Goal: Task Accomplishment & Management: Manage account settings

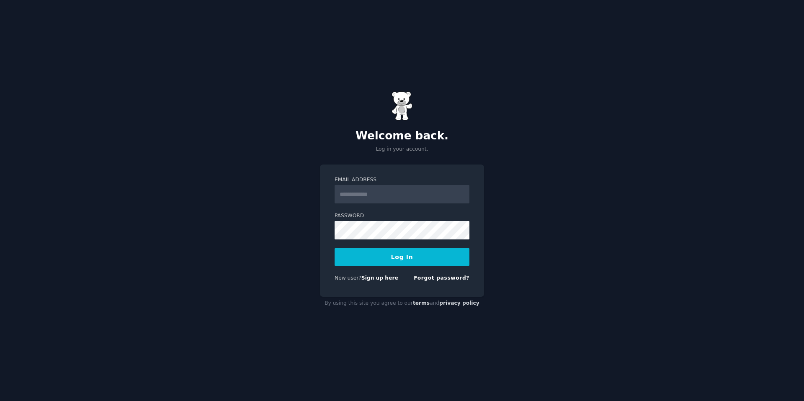
click at [399, 198] on input "Email Address" at bounding box center [402, 194] width 135 height 18
type input "**********"
drag, startPoint x: 407, startPoint y: 185, endPoint x: 291, endPoint y: 183, distance: 115.2
click at [290, 183] on div "**********" at bounding box center [402, 200] width 804 height 401
drag, startPoint x: 423, startPoint y: 191, endPoint x: 319, endPoint y: 189, distance: 103.4
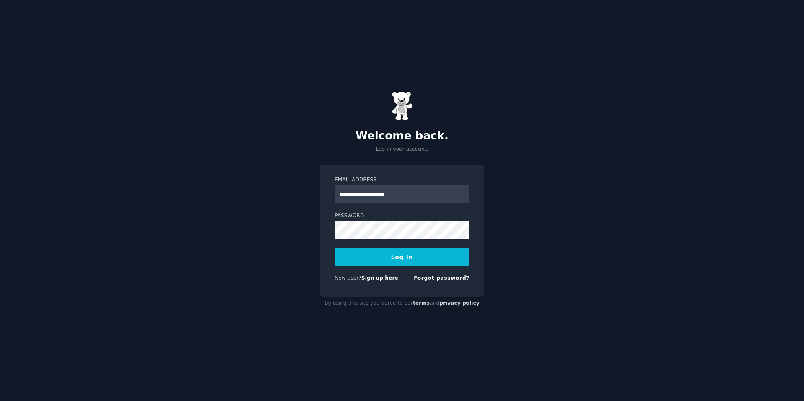
click at [315, 191] on div "**********" at bounding box center [402, 200] width 804 height 401
drag, startPoint x: 537, startPoint y: 129, endPoint x: 452, endPoint y: 189, distance: 103.4
click at [536, 129] on div "Welcome back. Log in your account. Email Address Password Log In New user? Sign…" at bounding box center [402, 200] width 804 height 401
click at [445, 276] on link "Forgot password?" at bounding box center [442, 278] width 56 height 6
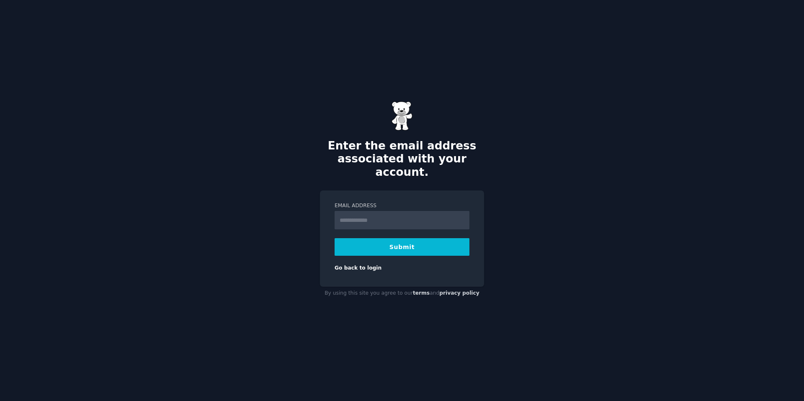
click at [396, 217] on input "Email Address" at bounding box center [402, 220] width 135 height 18
type input "**********"
click at [393, 243] on button "Submit" at bounding box center [402, 247] width 135 height 18
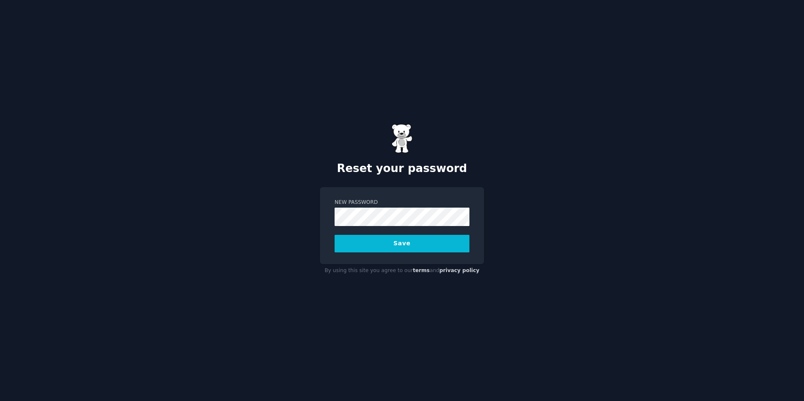
click at [379, 255] on div "New Password Save" at bounding box center [402, 225] width 164 height 77
click at [377, 246] on button "Save" at bounding box center [402, 244] width 135 height 18
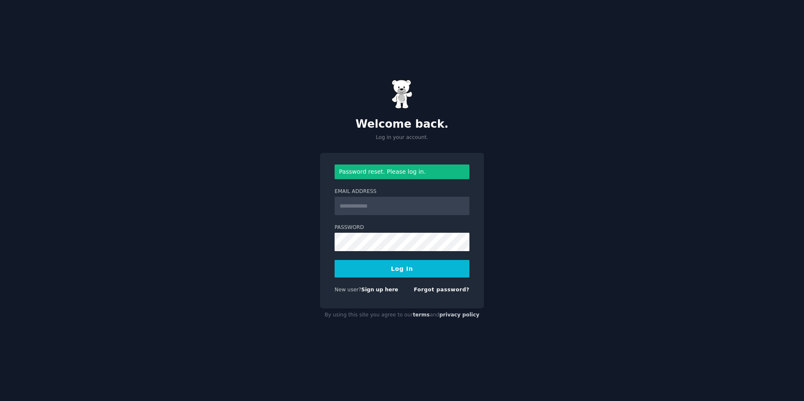
click at [391, 207] on input "Email Address" at bounding box center [402, 206] width 135 height 18
type input "**********"
click at [395, 276] on button "Log In" at bounding box center [402, 269] width 135 height 18
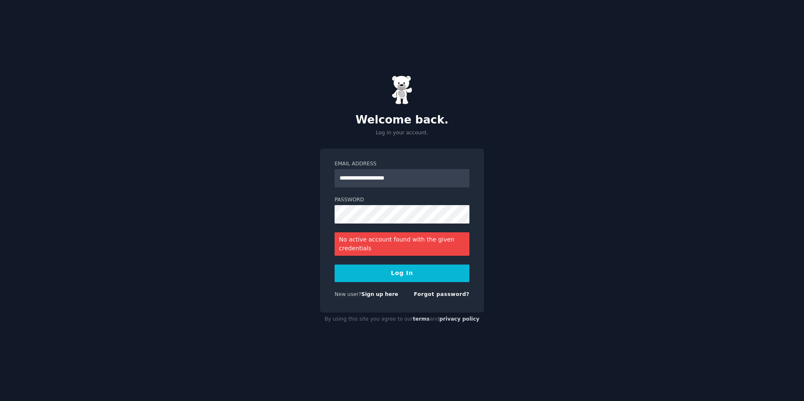
click at [422, 273] on button "Log In" at bounding box center [402, 274] width 135 height 18
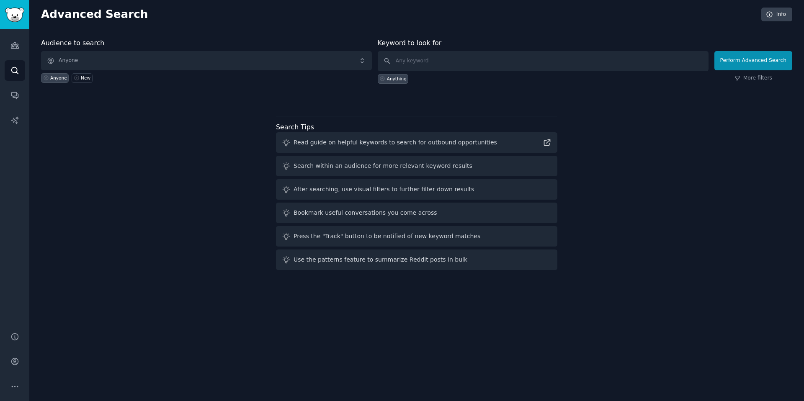
click at [602, 206] on div "Audience to search Anyone Anyone New Keyword to look for Anything Perform Advan…" at bounding box center [416, 155] width 751 height 235
click at [623, 82] on div "Anything" at bounding box center [543, 77] width 331 height 13
click at [444, 67] on input "text" at bounding box center [543, 61] width 331 height 20
drag, startPoint x: 587, startPoint y: 107, endPoint x: 577, endPoint y: 108, distance: 9.8
click at [587, 107] on div "Audience to search Anyone Anyone New Keyword to look for Anything Perform Advan…" at bounding box center [416, 155] width 751 height 235
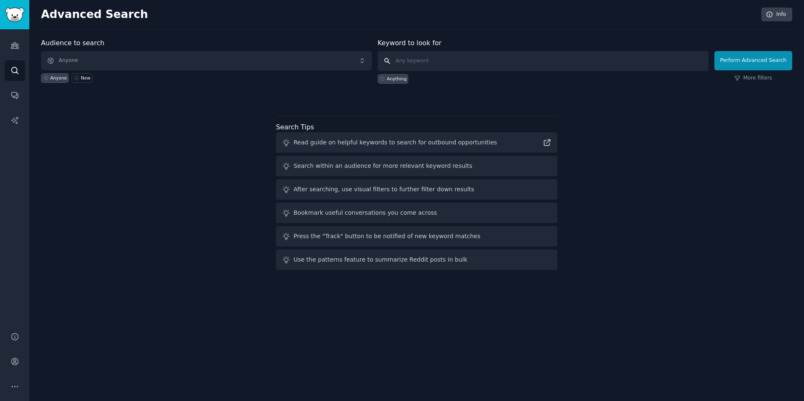
click at [476, 70] on input "text" at bounding box center [543, 61] width 331 height 20
click at [476, 61] on input "text" at bounding box center [543, 61] width 331 height 20
click at [533, 79] on div "Anything" at bounding box center [543, 77] width 331 height 13
click at [217, 65] on span "Anyone" at bounding box center [206, 60] width 331 height 19
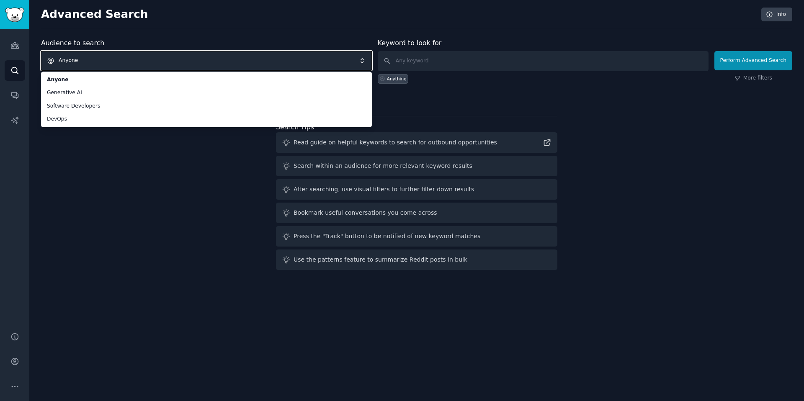
click at [170, 147] on div "Audience to search Anyone Anyone Generative AI Software Developers DevOps Anyon…" at bounding box center [416, 155] width 751 height 235
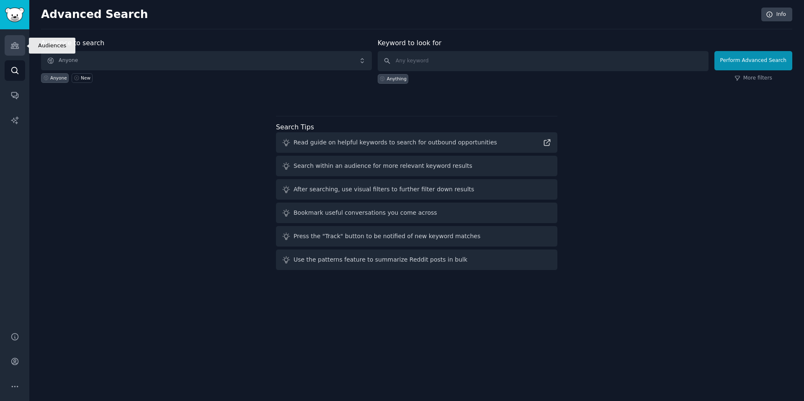
click at [10, 51] on link "Audiences" at bounding box center [15, 45] width 21 height 21
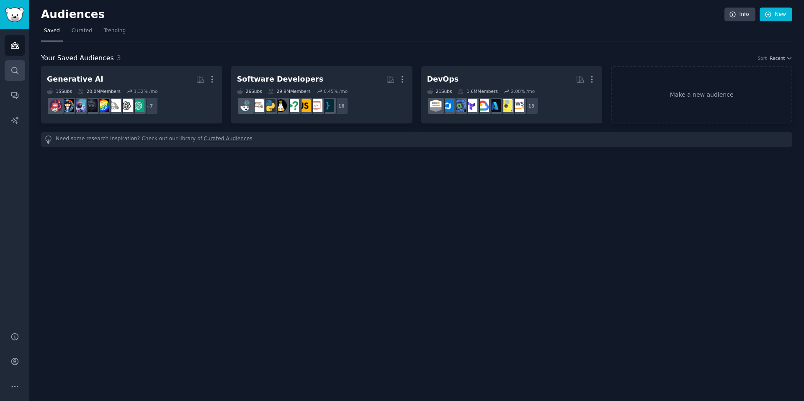
click at [9, 66] on link "Search" at bounding box center [15, 70] width 21 height 21
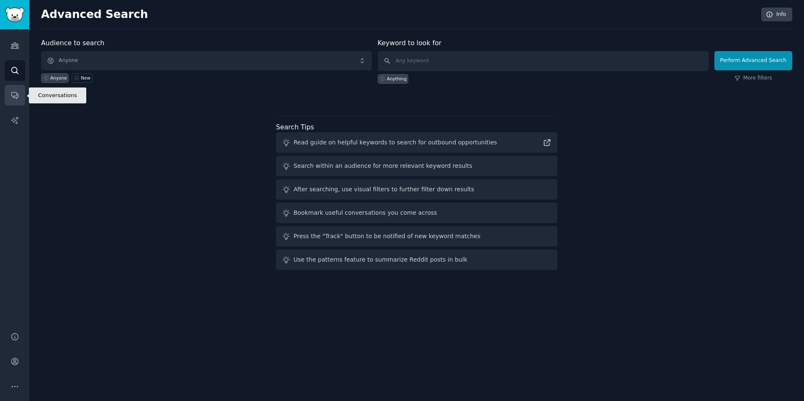
click at [15, 85] on link "Conversations" at bounding box center [15, 95] width 21 height 21
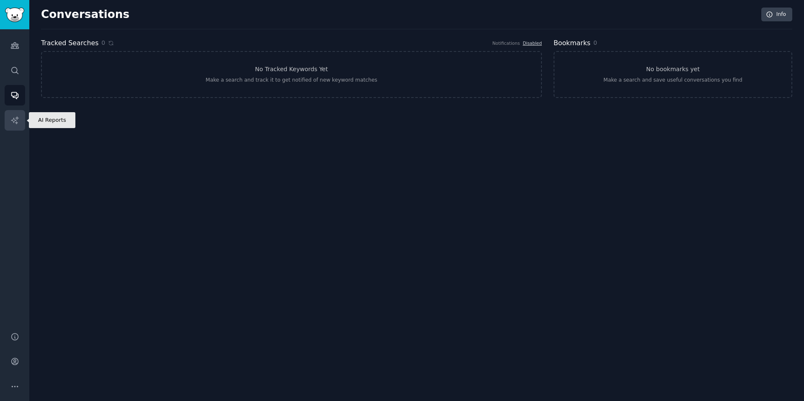
click at [18, 118] on icon "Sidebar" at bounding box center [14, 119] width 7 height 7
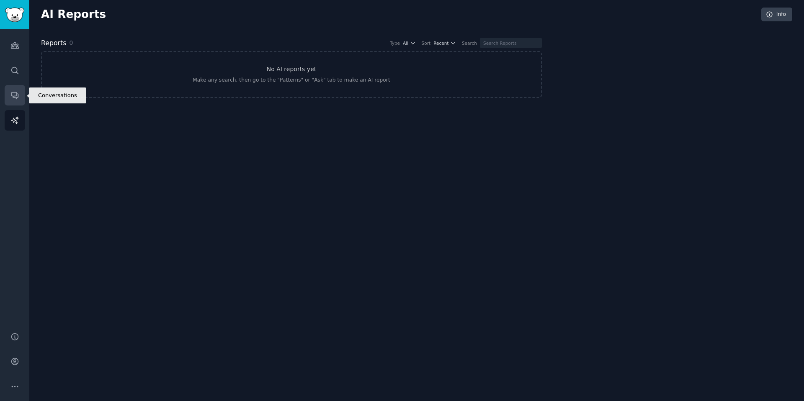
click at [12, 90] on link "Conversations" at bounding box center [15, 95] width 21 height 21
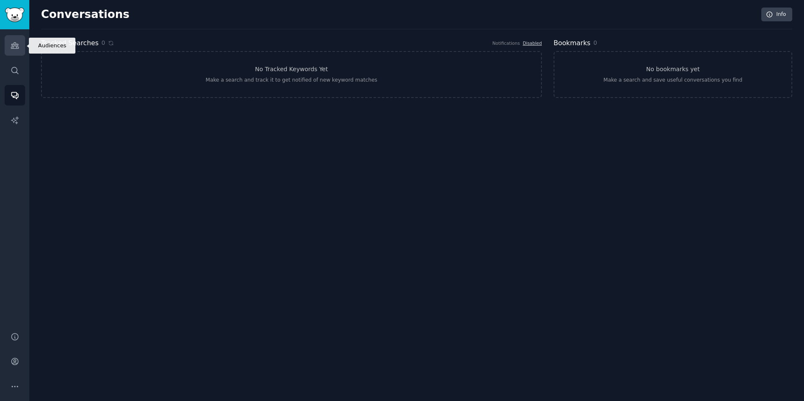
click at [18, 50] on link "Audiences" at bounding box center [15, 45] width 21 height 21
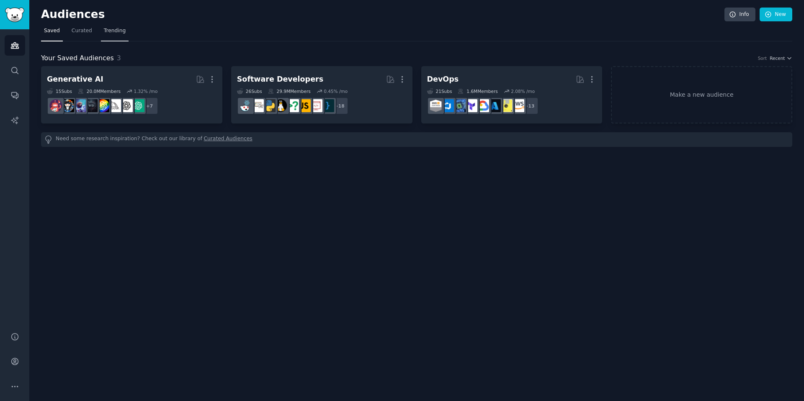
click at [118, 27] on span "Trending" at bounding box center [115, 31] width 22 height 8
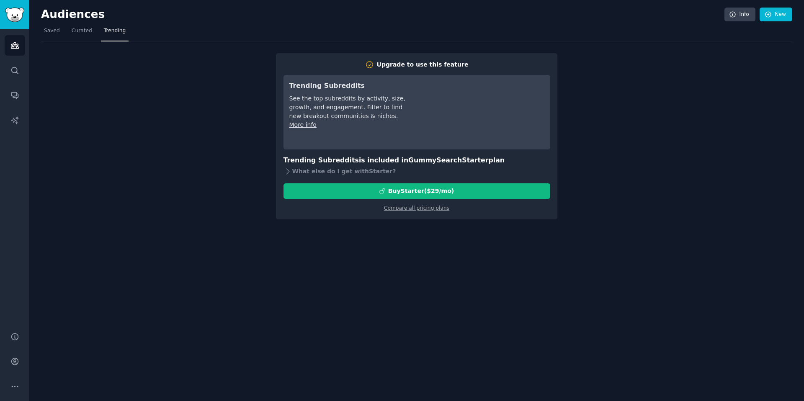
click at [207, 103] on div "Upgrade to use this feature Trending Subreddits See the top subreddits by activ…" at bounding box center [416, 130] width 751 height 178
click at [89, 35] on link "Curated" at bounding box center [82, 32] width 26 height 17
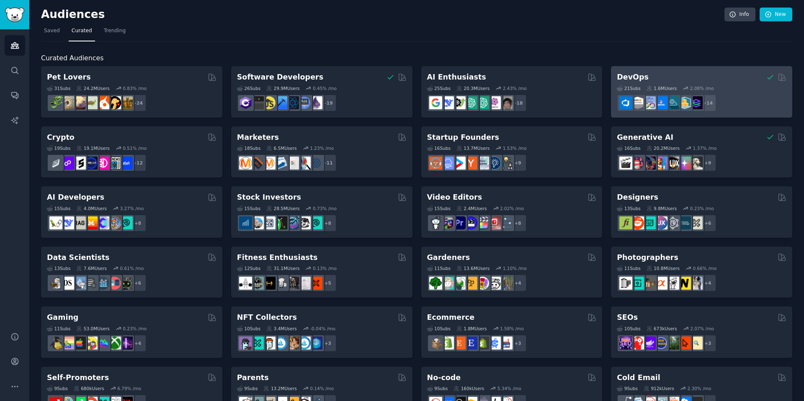
click at [730, 93] on div "21 Sub s 1.6M Users 2.08 % /mo r/DevOpsSec, r/ExperiencedDevOps, r/AWS_cloud, r…" at bounding box center [702, 96] width 170 height 29
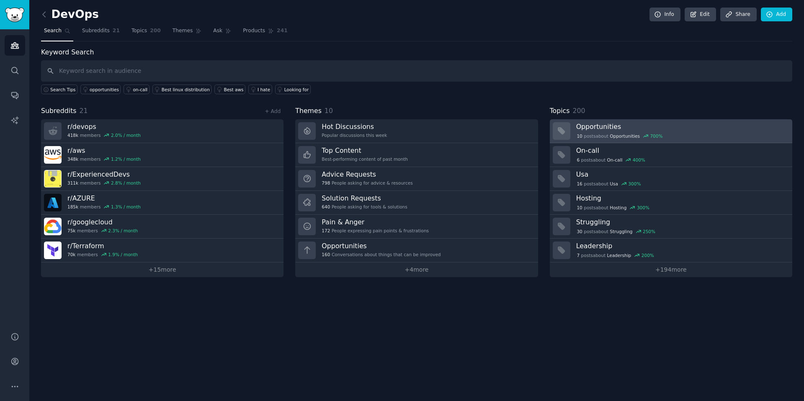
click at [664, 133] on div "10 post s about Opportunities 700 %" at bounding box center [681, 136] width 210 height 8
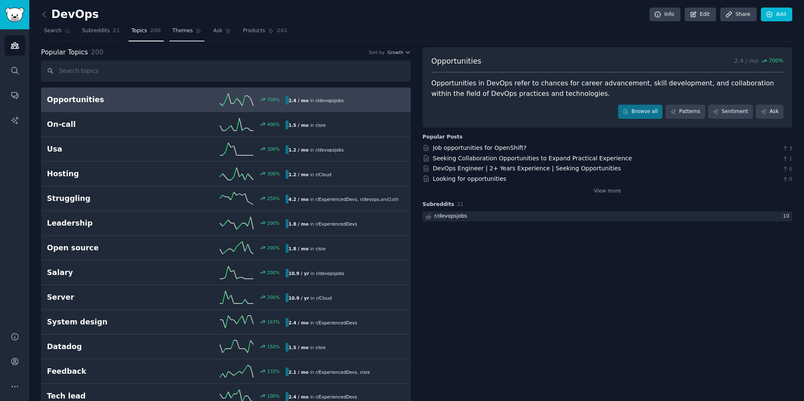
click at [179, 40] on link "Themes" at bounding box center [187, 32] width 35 height 17
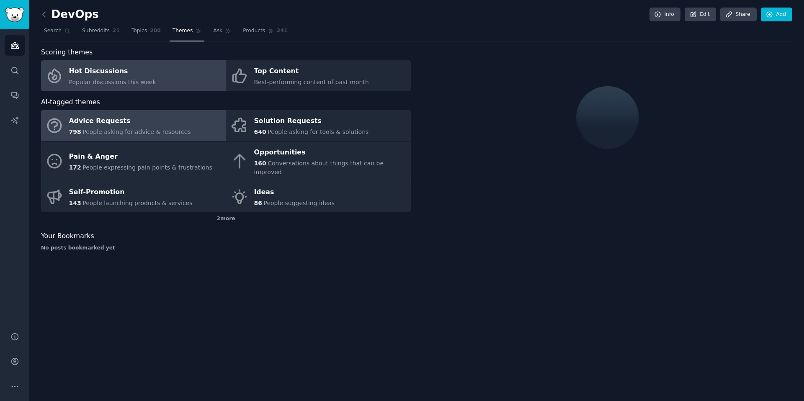
click at [155, 123] on div "Advice Requests" at bounding box center [130, 121] width 122 height 13
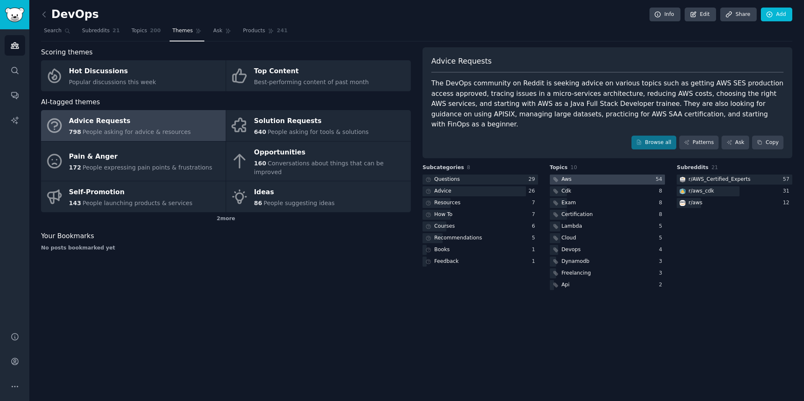
click at [561, 175] on div "Aws" at bounding box center [561, 180] width 23 height 10
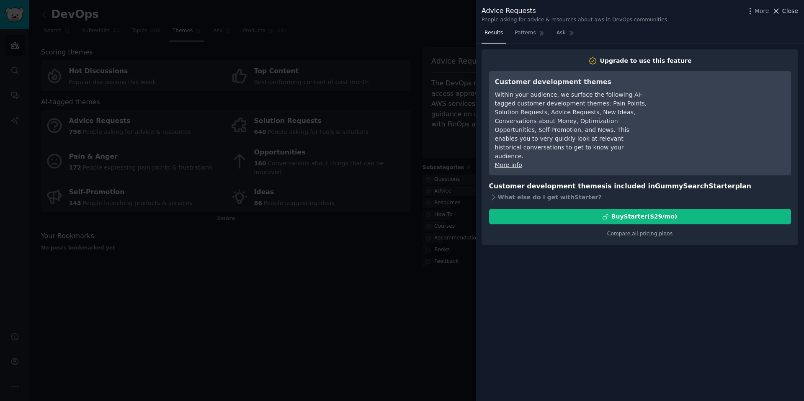
click at [787, 14] on span "Close" at bounding box center [790, 11] width 16 height 9
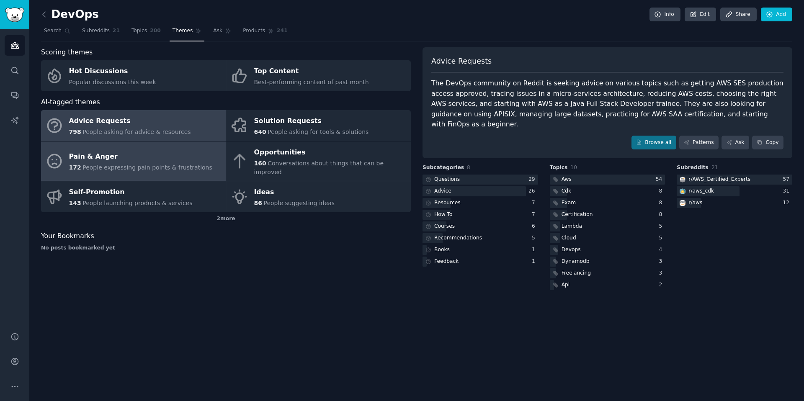
click at [200, 147] on link "Pain & Anger 172 People expressing pain points & frustrations" at bounding box center [133, 162] width 185 height 40
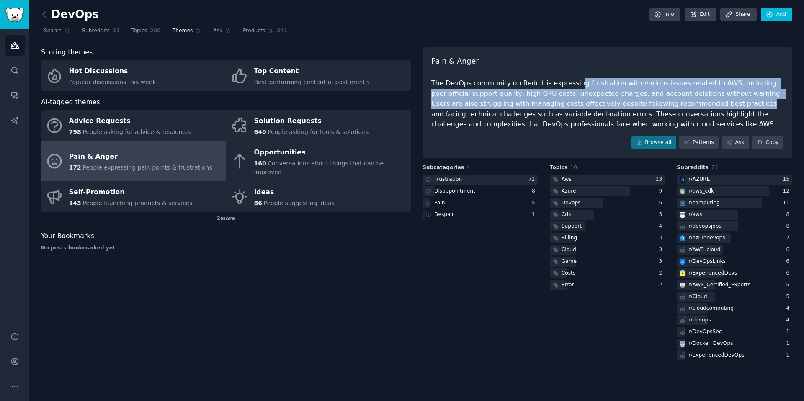
drag, startPoint x: 570, startPoint y: 86, endPoint x: 699, endPoint y: 109, distance: 130.5
click at [700, 109] on div "The DevOps community on Reddit is expressing frustration with various issues re…" at bounding box center [607, 104] width 352 height 52
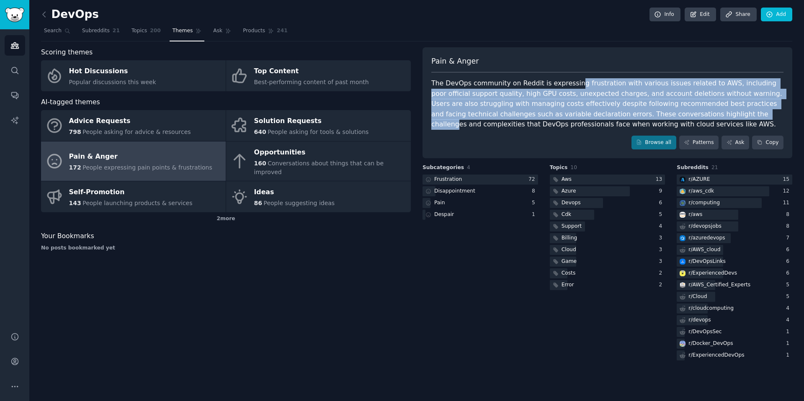
click at [674, 115] on div "The DevOps community on Reddit is expressing frustration with various issues re…" at bounding box center [607, 104] width 352 height 52
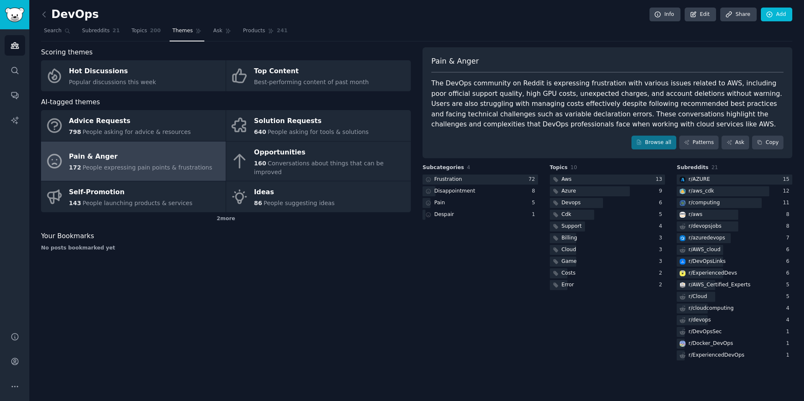
click at [675, 117] on div "The DevOps community on Reddit is expressing frustration with various issues re…" at bounding box center [607, 104] width 352 height 52
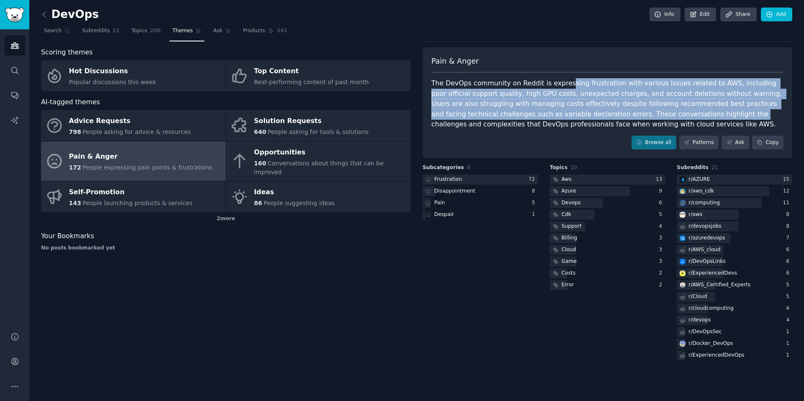
drag, startPoint x: 674, startPoint y: 119, endPoint x: 556, endPoint y: 83, distance: 123.4
click at [558, 83] on div "The DevOps community on Reddit is expressing frustration with various issues re…" at bounding box center [607, 104] width 352 height 52
click at [667, 110] on div "The DevOps community on Reddit is expressing frustration with various issues re…" at bounding box center [607, 104] width 352 height 52
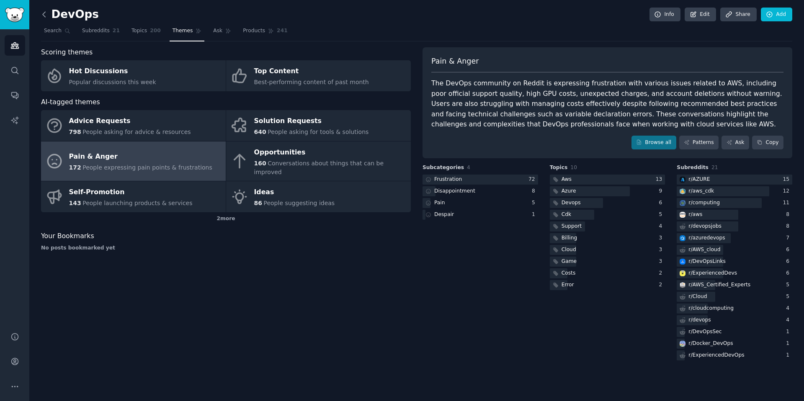
click at [46, 16] on icon at bounding box center [44, 14] width 9 height 9
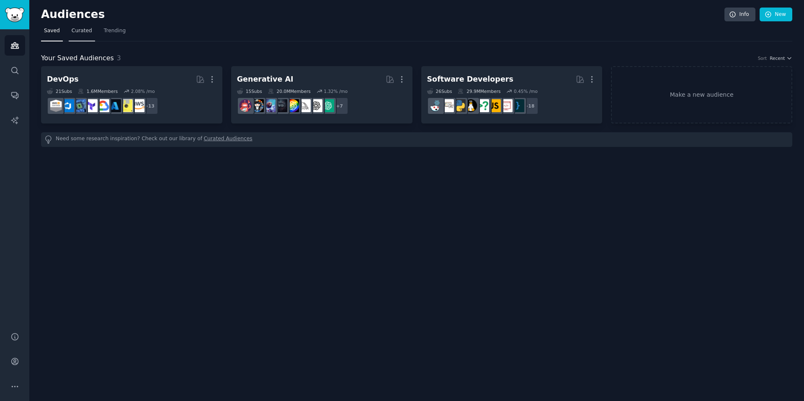
click at [85, 31] on span "Curated" at bounding box center [82, 31] width 21 height 8
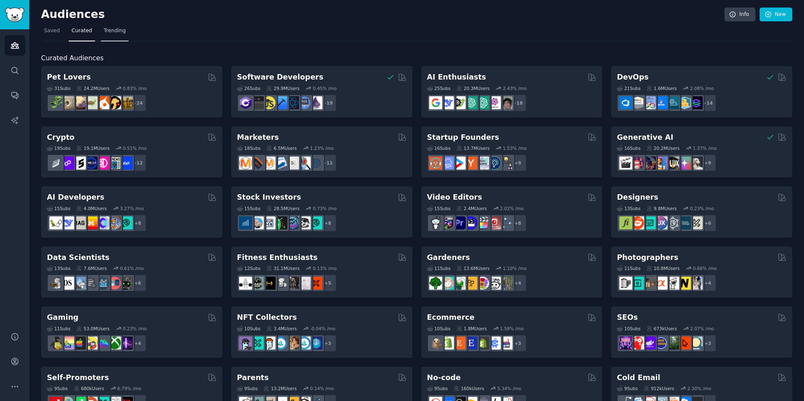
click at [122, 28] on span "Trending" at bounding box center [115, 31] width 22 height 8
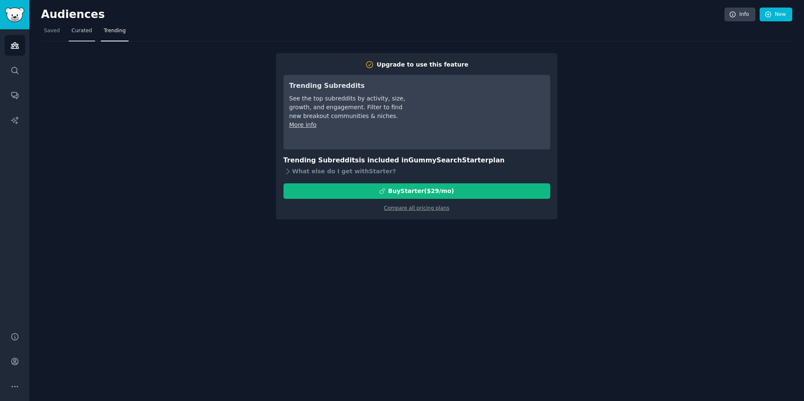
click at [82, 35] on link "Curated" at bounding box center [82, 32] width 26 height 17
